Goal: Task Accomplishment & Management: Manage account settings

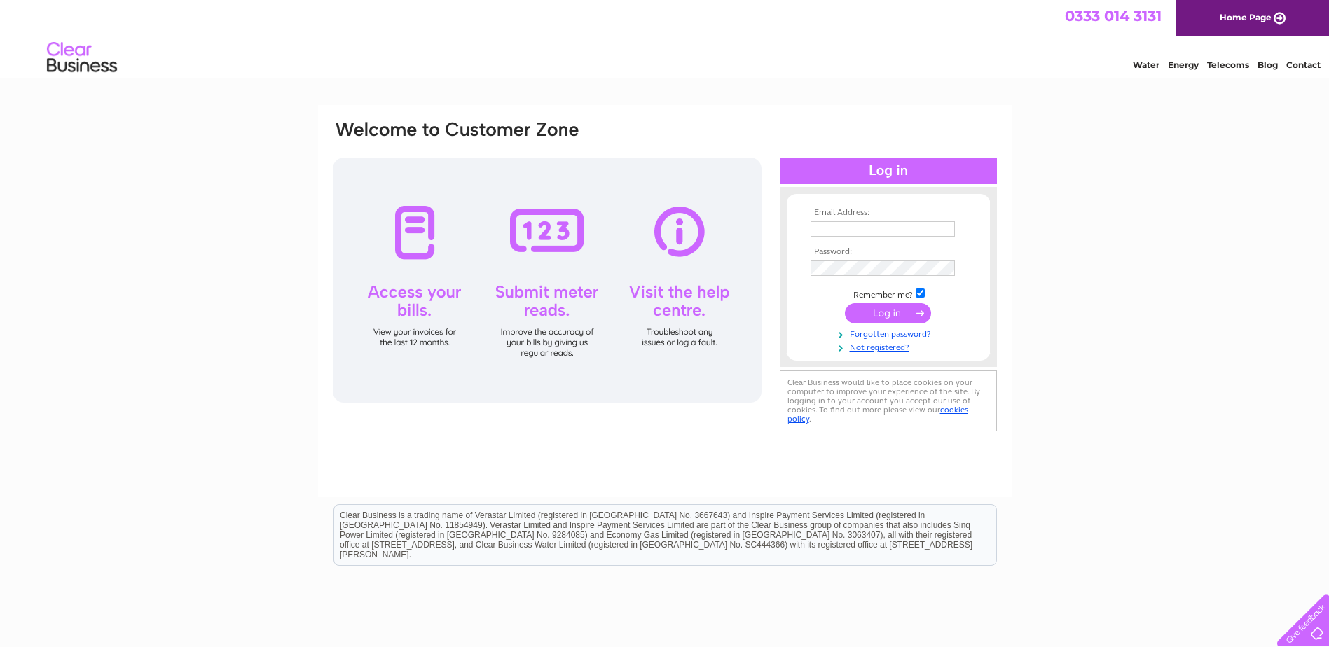
click at [836, 226] on input "text" at bounding box center [882, 228] width 144 height 15
type input "[EMAIL_ADDRESS][DOMAIN_NAME]"
drag, startPoint x: 1191, startPoint y: 272, endPoint x: 1165, endPoint y: 272, distance: 25.2
click at [1191, 272] on div "Email Address: [EMAIL_ADDRESS][DOMAIN_NAME] Password: Forgotten password?" at bounding box center [664, 421] width 1329 height 632
click at [845, 305] on input "submit" at bounding box center [888, 315] width 86 height 20
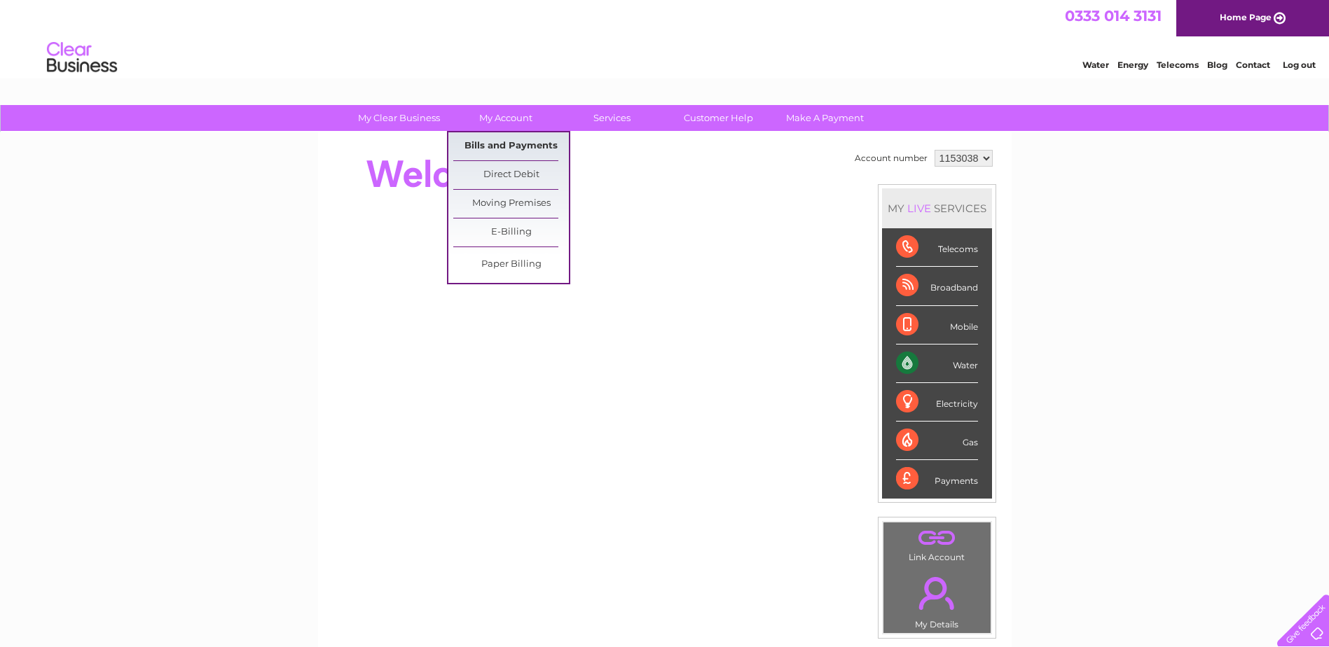
click at [497, 145] on link "Bills and Payments" at bounding box center [511, 146] width 116 height 28
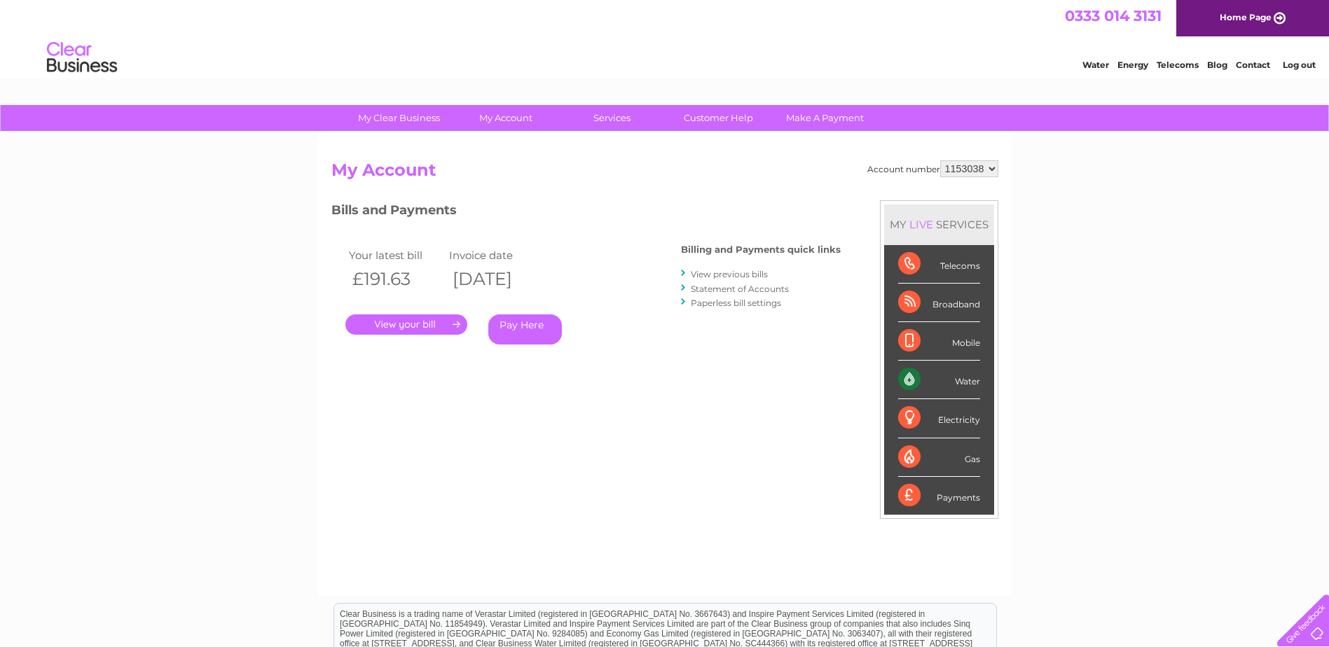
click at [429, 322] on link "." at bounding box center [406, 324] width 122 height 20
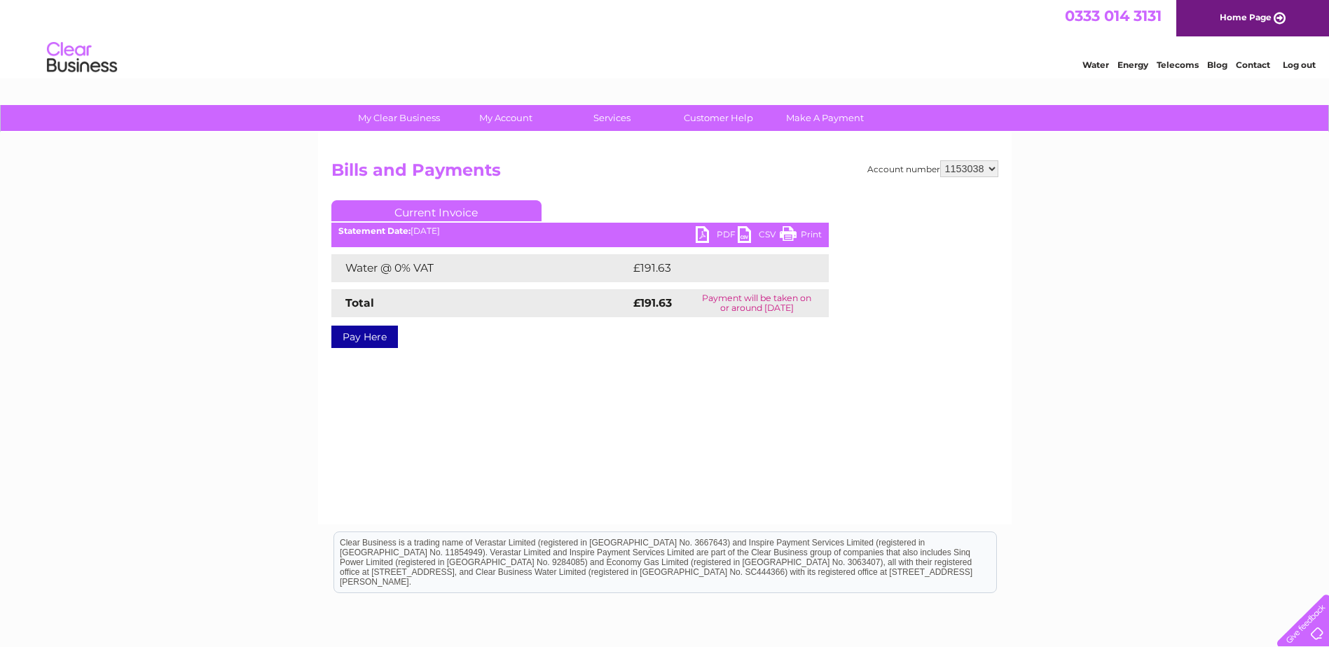
click at [702, 235] on link "PDF" at bounding box center [716, 236] width 42 height 20
click at [1305, 69] on link "Log out" at bounding box center [1298, 65] width 33 height 11
